Goal: Task Accomplishment & Management: Complete application form

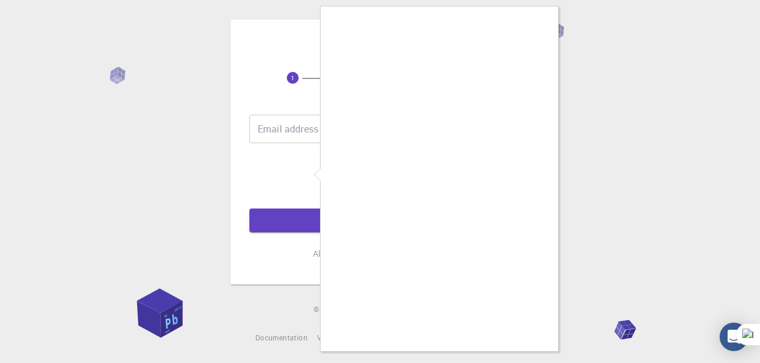
click at [282, 137] on div at bounding box center [380, 181] width 760 height 363
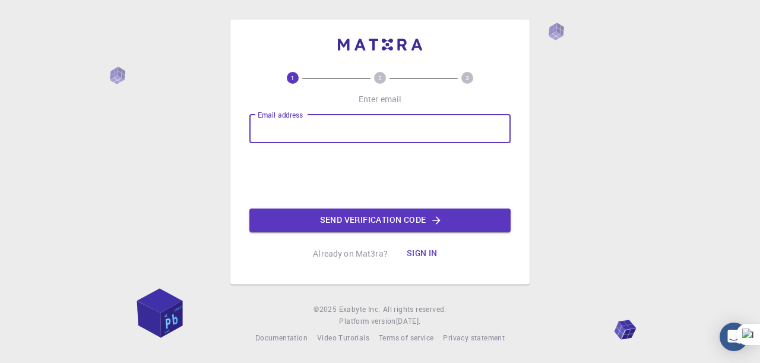
click at [283, 132] on input "Email address" at bounding box center [379, 129] width 261 height 28
type input "[EMAIL_ADDRESS][DOMAIN_NAME]"
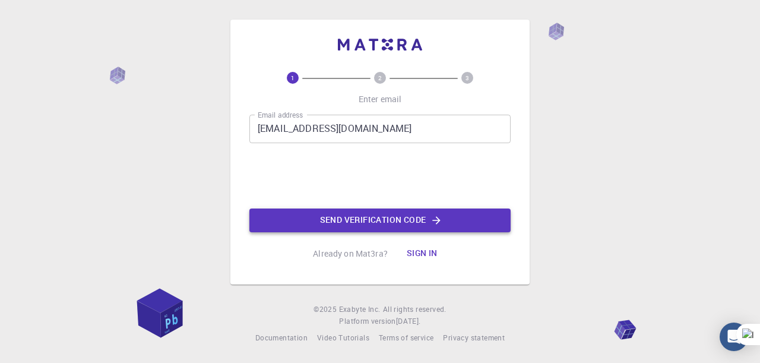
click at [453, 217] on button "Send verification code" at bounding box center [379, 220] width 261 height 24
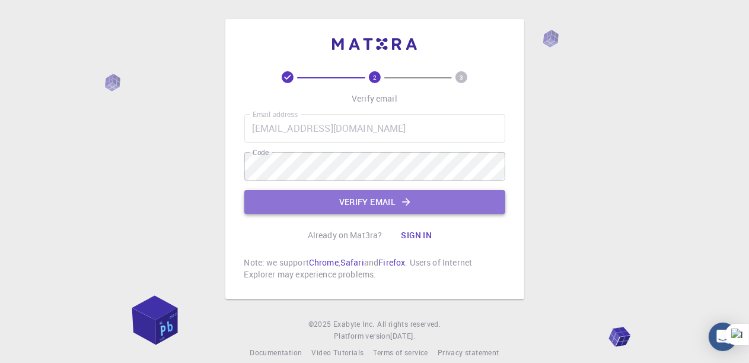
click at [363, 204] on button "Verify email" at bounding box center [374, 202] width 261 height 24
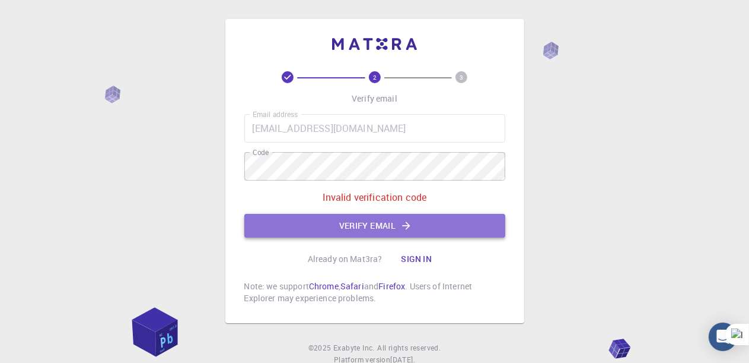
click at [362, 219] on button "Verify email" at bounding box center [374, 226] width 261 height 24
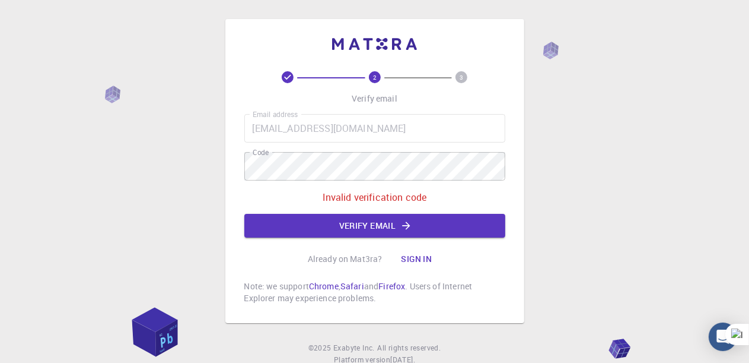
click at [290, 77] on icon at bounding box center [288, 77] width 12 height 12
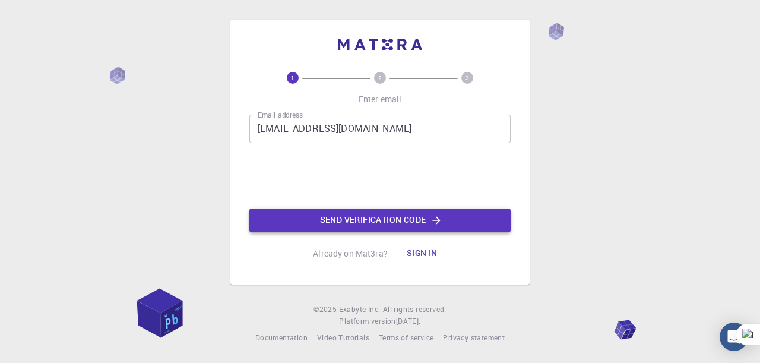
click at [403, 220] on button "Send verification code" at bounding box center [379, 220] width 261 height 24
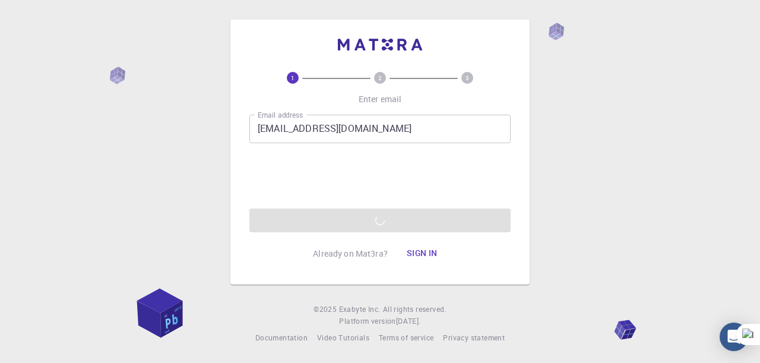
click at [384, 221] on div "Email address [EMAIL_ADDRESS][DOMAIN_NAME] Email address 0cAFcWeA47HWWzT0dNp09e…" at bounding box center [379, 173] width 261 height 117
